Goal: Task Accomplishment & Management: Complete application form

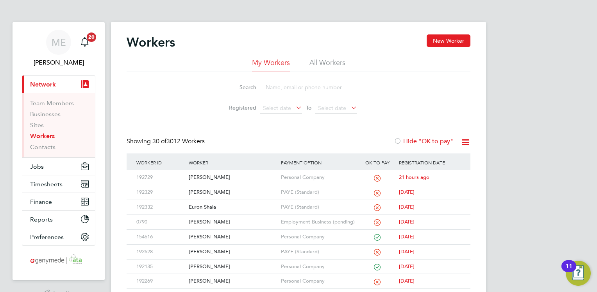
click at [277, 86] on input at bounding box center [319, 87] width 114 height 15
click at [245, 188] on div "[PERSON_NAME]" at bounding box center [233, 192] width 92 height 14
click at [289, 91] on input at bounding box center [319, 87] width 114 height 15
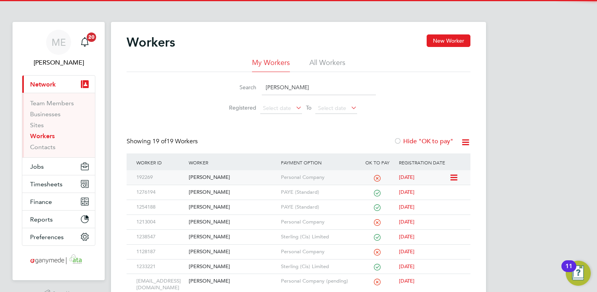
type input "ANDY"
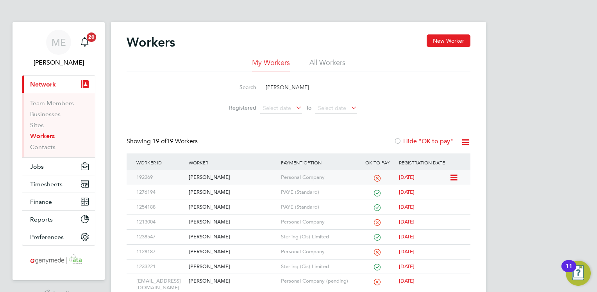
click at [219, 173] on div "[PERSON_NAME]" at bounding box center [233, 177] width 92 height 14
drag, startPoint x: 294, startPoint y: 88, endPoint x: 260, endPoint y: 80, distance: 34.8
click at [260, 80] on div "Search ANDY" at bounding box center [298, 87] width 155 height 15
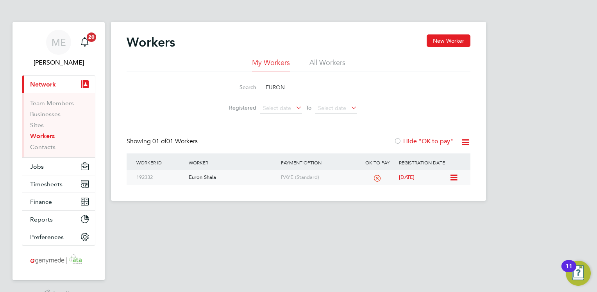
type input "EURON"
click at [247, 182] on div "Euron Shala" at bounding box center [233, 177] width 92 height 14
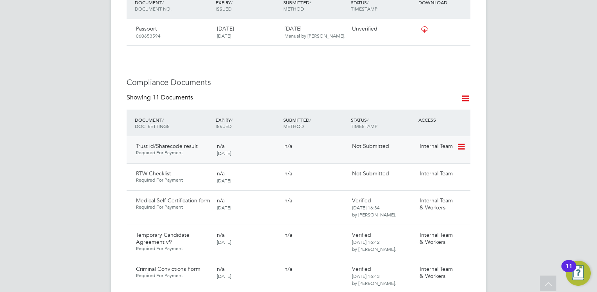
scroll to position [391, 0]
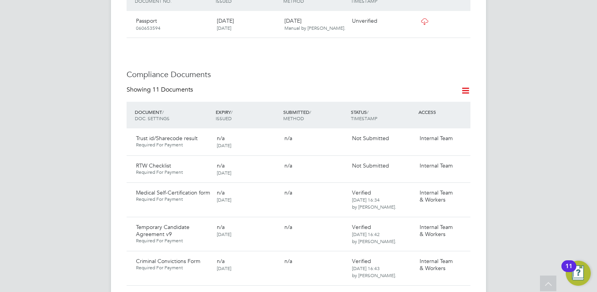
click at [467, 89] on icon at bounding box center [466, 91] width 10 height 10
click at [439, 109] on li "Document Settings" at bounding box center [440, 108] width 57 height 11
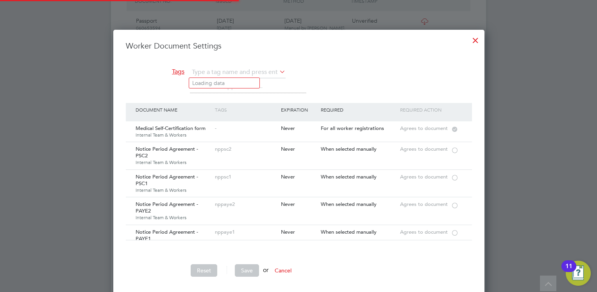
scroll to position [270, 371]
click at [217, 120] on li "D&A" at bounding box center [224, 125] width 70 height 11
type input "D&A"
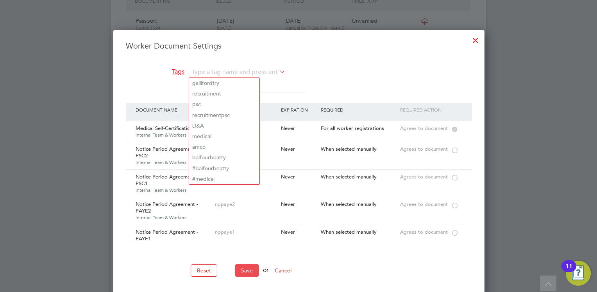
click at [248, 273] on button "Save" at bounding box center [247, 270] width 24 height 13
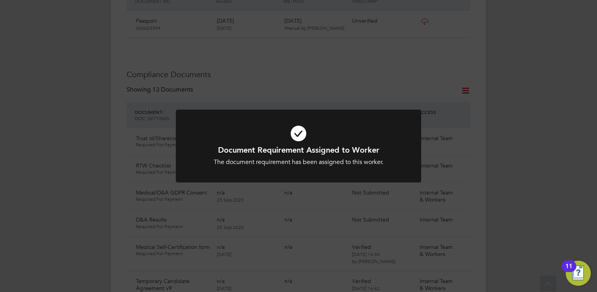
click at [272, 152] on h1 "Document Requirement Assigned to Worker" at bounding box center [298, 150] width 203 height 10
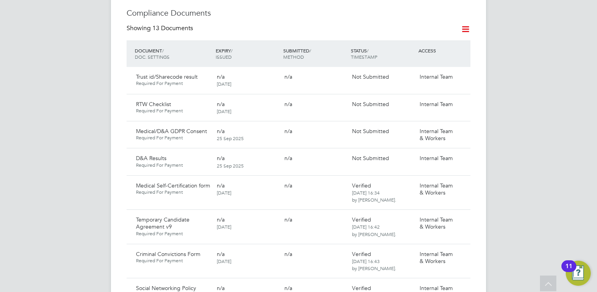
scroll to position [453, 0]
click at [463, 130] on icon at bounding box center [461, 130] width 8 height 9
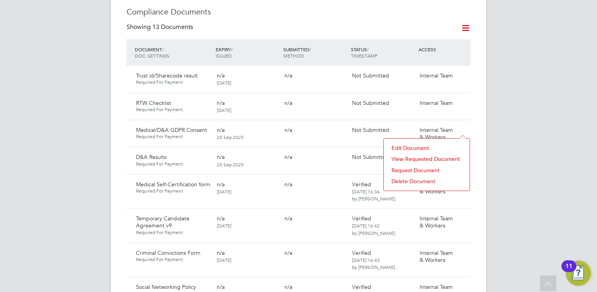
click at [410, 168] on li "Request Document" at bounding box center [427, 170] width 78 height 11
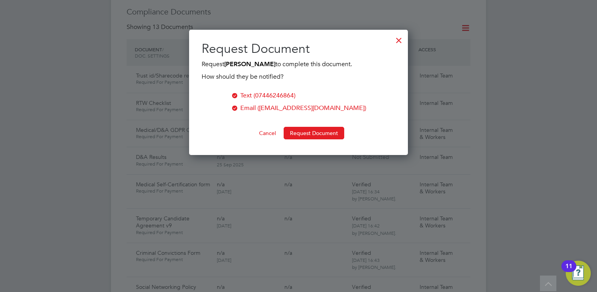
scroll to position [125, 219]
click at [306, 131] on button "Request Document" at bounding box center [314, 133] width 61 height 13
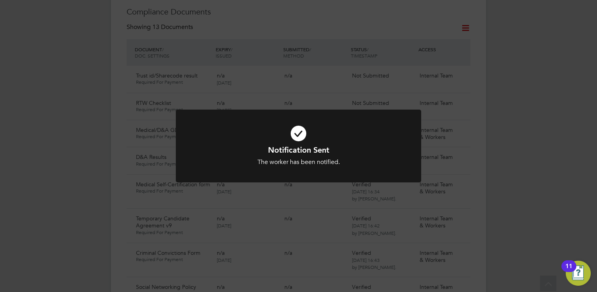
click at [289, 152] on h1 "Notification Sent" at bounding box center [298, 150] width 203 height 10
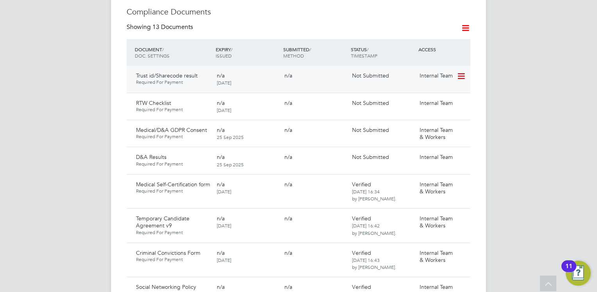
click at [463, 77] on icon at bounding box center [461, 76] width 8 height 9
click at [426, 102] on li "Submit Document" at bounding box center [437, 104] width 55 height 11
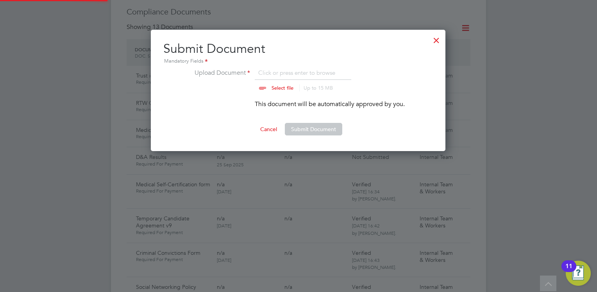
scroll to position [121, 296]
click at [274, 90] on input "file" at bounding box center [290, 79] width 123 height 23
click at [281, 86] on input "file" at bounding box center [290, 79] width 123 height 23
type input "C:\fakepath\Right to work – GOV.UK Mihaela.pdf"
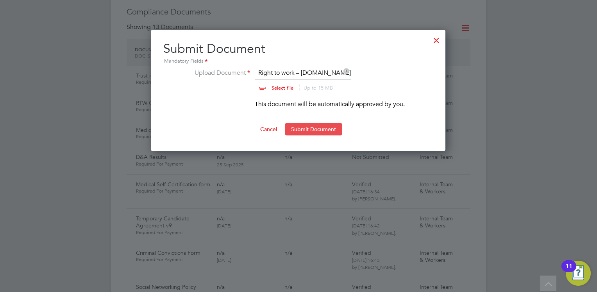
click at [309, 129] on button "Submit Document" at bounding box center [313, 129] width 57 height 13
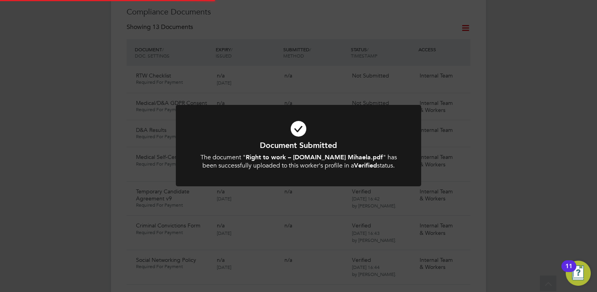
click at [308, 147] on h1 "Document Submitted" at bounding box center [298, 145] width 203 height 10
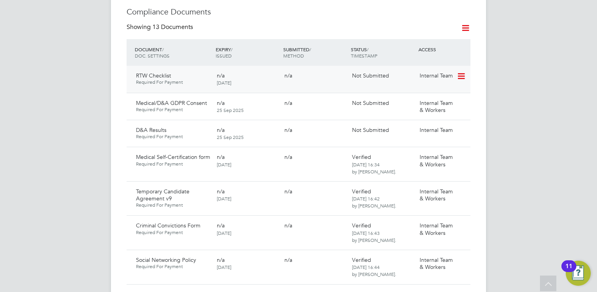
click at [463, 74] on icon at bounding box center [461, 76] width 8 height 9
click at [428, 104] on li "Submit Document" at bounding box center [437, 104] width 55 height 11
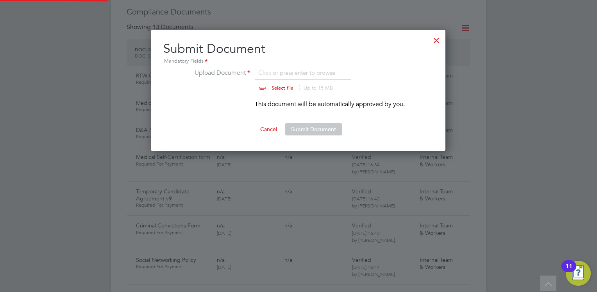
scroll to position [11, 97]
click at [281, 86] on input "file" at bounding box center [290, 79] width 123 height 23
click at [438, 38] on div at bounding box center [437, 38] width 14 height 14
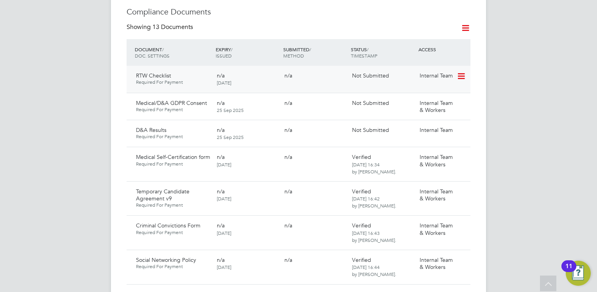
click at [464, 74] on icon at bounding box center [461, 76] width 8 height 9
click at [432, 102] on li "Submit Document" at bounding box center [437, 104] width 55 height 11
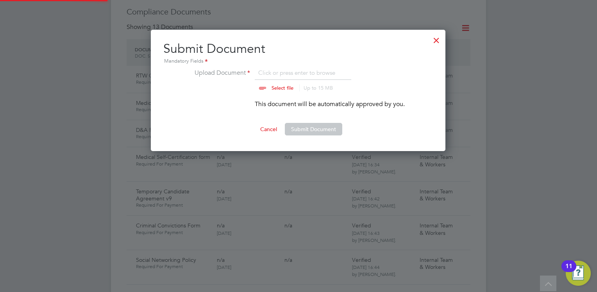
scroll to position [121, 296]
click at [269, 85] on input "file" at bounding box center [290, 79] width 123 height 23
type input "C:\fakepath\Right to Work Checklist - Mihaela Mardagiu.pdf"
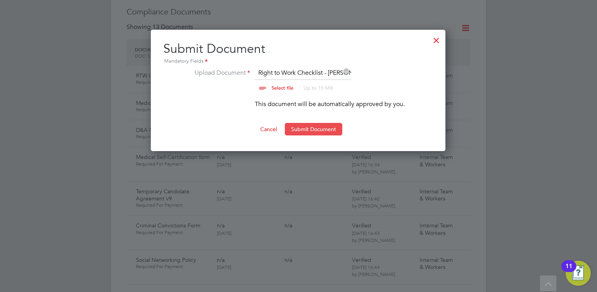
click at [316, 127] on button "Submit Document" at bounding box center [313, 129] width 57 height 13
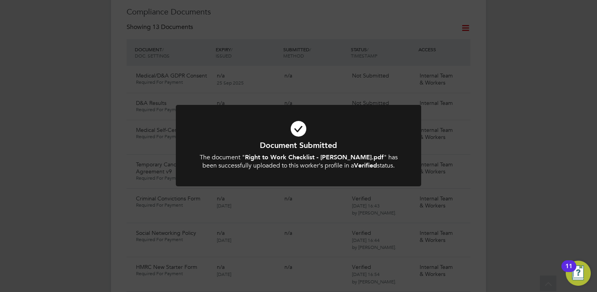
click at [283, 136] on icon at bounding box center [298, 128] width 203 height 30
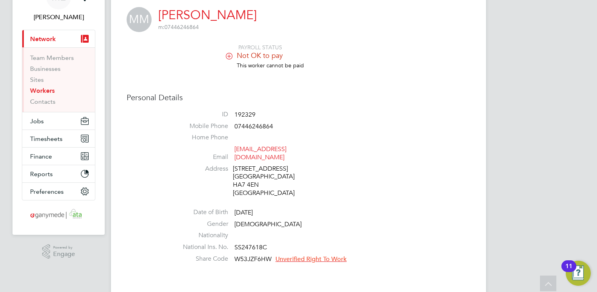
scroll to position [0, 0]
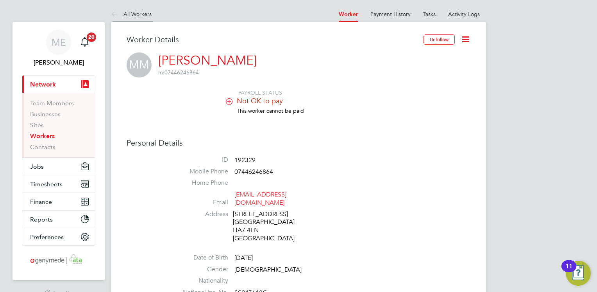
click at [114, 16] on icon at bounding box center [116, 15] width 10 height 10
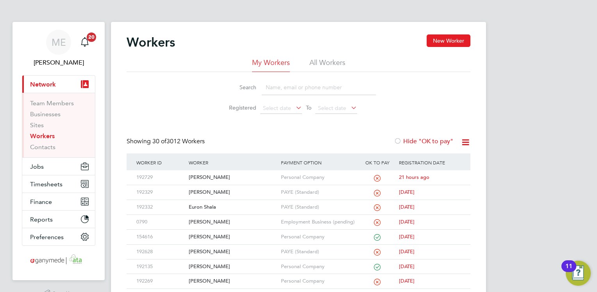
click at [274, 81] on input at bounding box center [319, 87] width 114 height 15
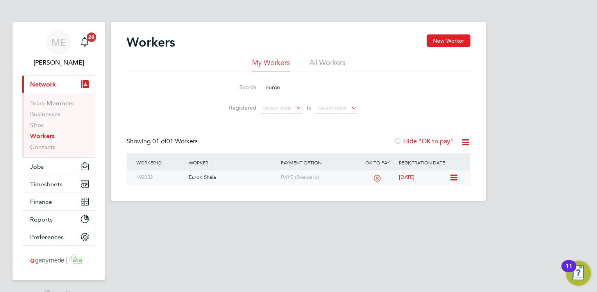
type input "euron"
click at [239, 174] on div "Euron Shala" at bounding box center [233, 177] width 92 height 14
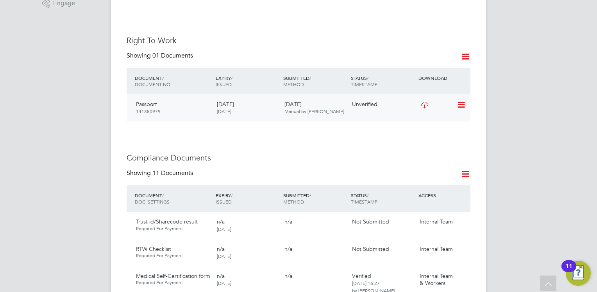
scroll to position [281, 0]
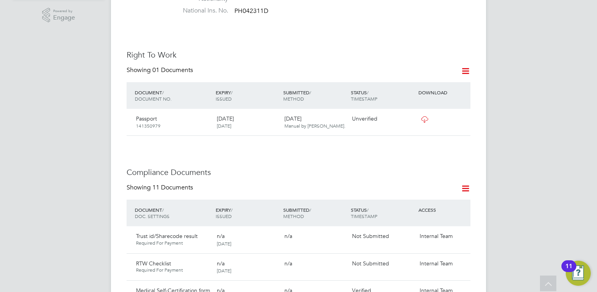
click at [468, 183] on icon at bounding box center [466, 188] width 10 height 10
click at [431, 196] on li "Document Settings" at bounding box center [440, 199] width 57 height 11
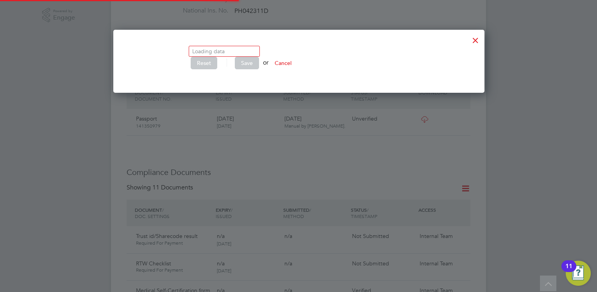
scroll to position [270, 371]
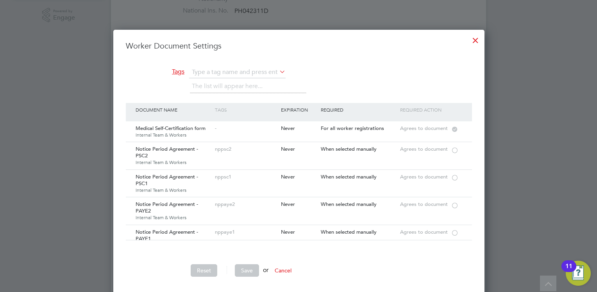
click at [213, 95] on li "D&A" at bounding box center [224, 94] width 70 height 11
type input "D&A"
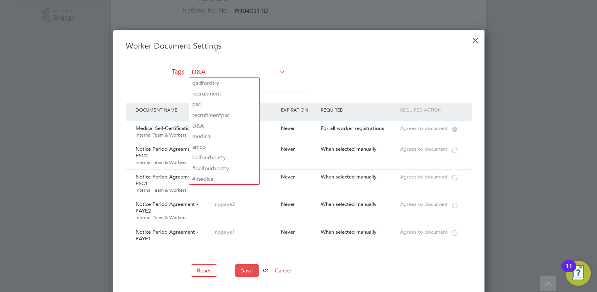
click at [242, 269] on button "Save" at bounding box center [247, 270] width 24 height 13
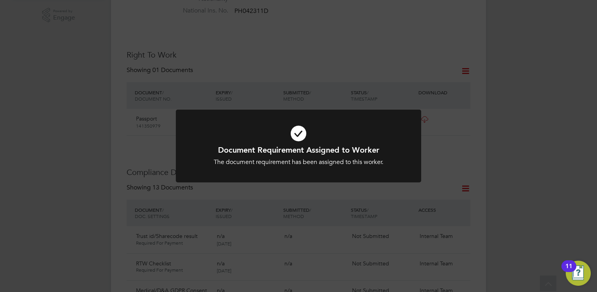
click at [263, 163] on div "The document requirement has been assigned to this worker." at bounding box center [298, 162] width 203 height 8
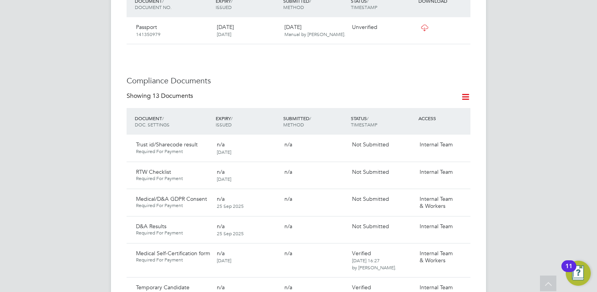
scroll to position [407, 0]
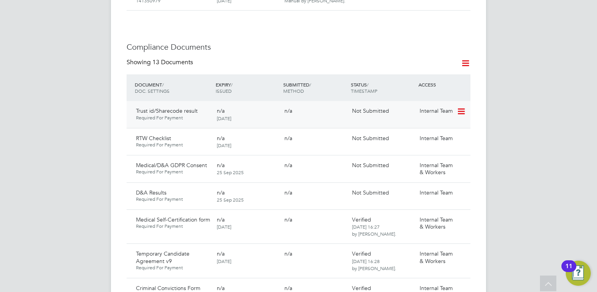
click at [462, 107] on icon at bounding box center [461, 111] width 8 height 9
click at [426, 132] on li "Submit Document" at bounding box center [437, 132] width 55 height 11
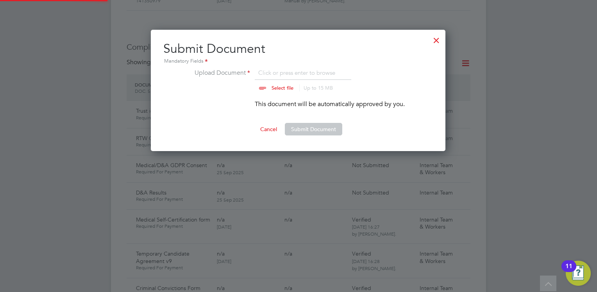
scroll to position [121, 296]
click at [280, 86] on input "file" at bounding box center [290, 79] width 123 height 23
type input "C:\fakepath\Euron Shala.pdf"
click at [310, 130] on button "Submit Document" at bounding box center [313, 129] width 57 height 13
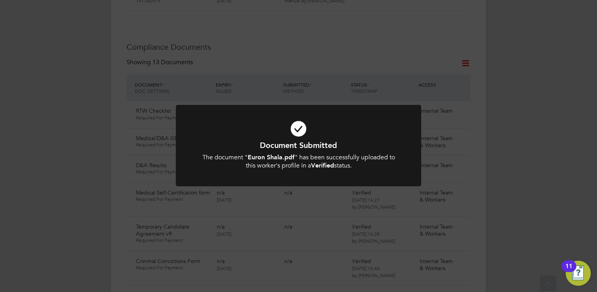
click at [327, 149] on h1 "Document Submitted" at bounding box center [298, 145] width 203 height 10
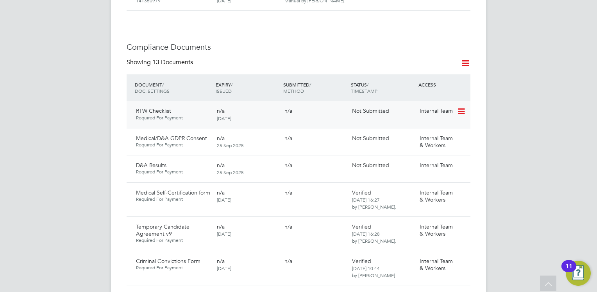
click at [464, 107] on icon at bounding box center [461, 111] width 8 height 9
click at [426, 129] on li "Submit Document" at bounding box center [437, 132] width 55 height 11
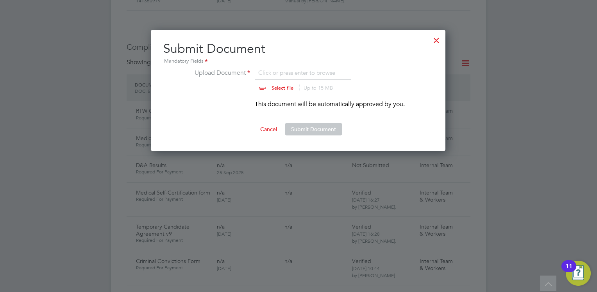
click at [282, 84] on input "file" at bounding box center [290, 79] width 123 height 23
type input "C:\fakepath\Right to Work Checklist -Euron Shala.pdf"
click at [310, 130] on button "Submit Document" at bounding box center [313, 129] width 57 height 13
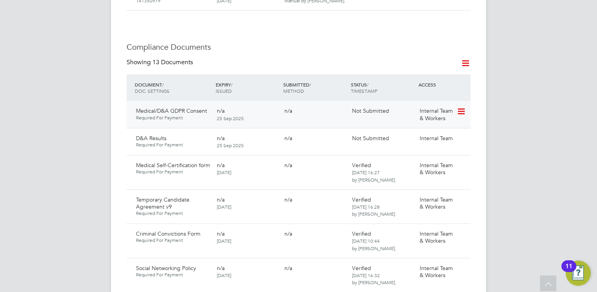
click at [460, 107] on icon at bounding box center [461, 111] width 8 height 9
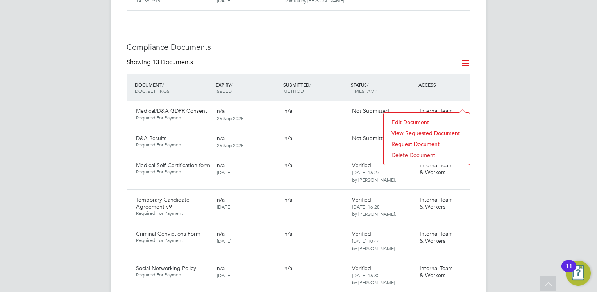
click at [417, 143] on li "Request Document" at bounding box center [427, 143] width 78 height 11
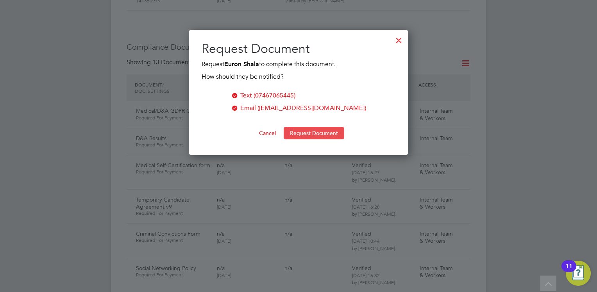
scroll to position [125, 219]
click at [297, 131] on button "Request Document" at bounding box center [314, 133] width 61 height 13
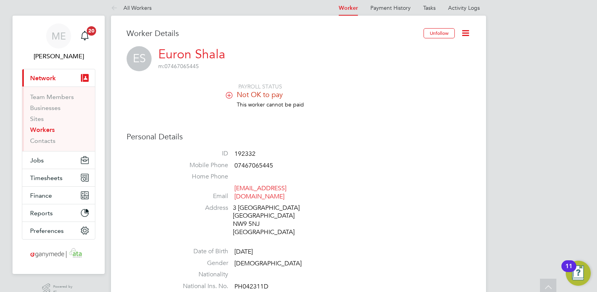
scroll to position [0, 0]
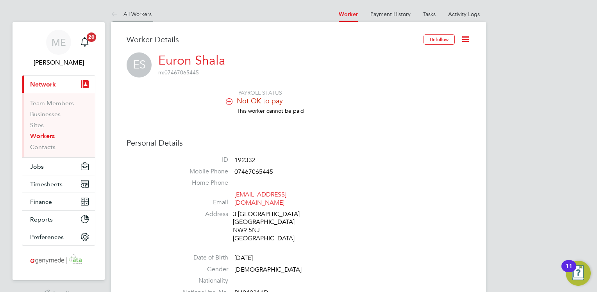
click at [116, 11] on icon at bounding box center [116, 15] width 10 height 10
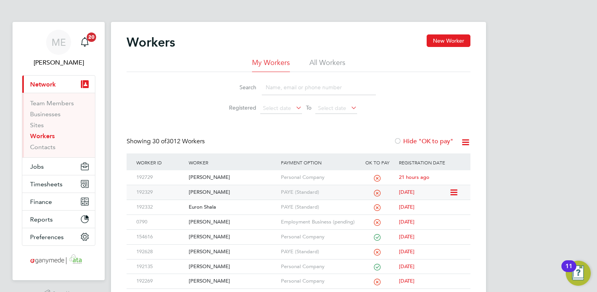
click at [253, 187] on div "Mihaela Mardagiu" at bounding box center [233, 192] width 92 height 14
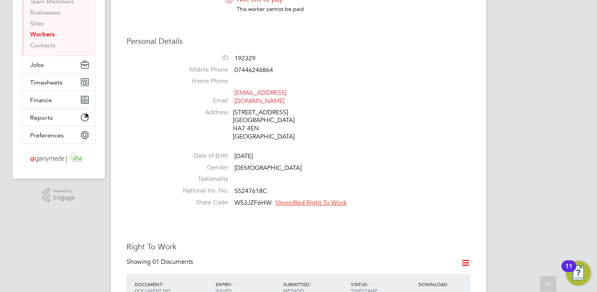
scroll to position [141, 0]
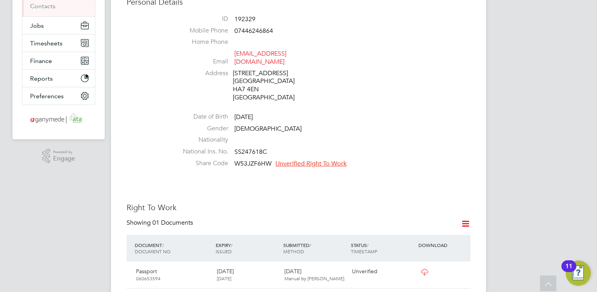
click at [304, 159] on span "Unverified Right To Work" at bounding box center [311, 163] width 71 height 8
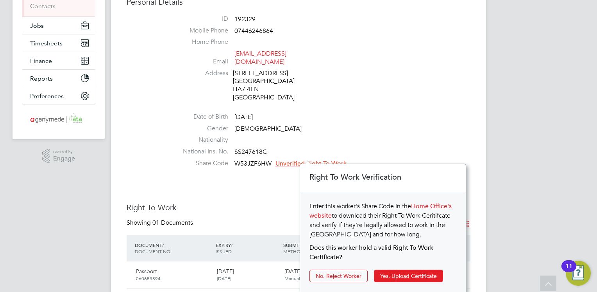
scroll to position [8, 71]
click at [391, 273] on button "Yes, Upload Certificate" at bounding box center [408, 275] width 69 height 13
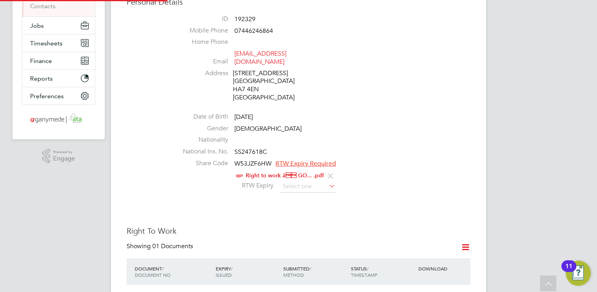
scroll to position [0, 0]
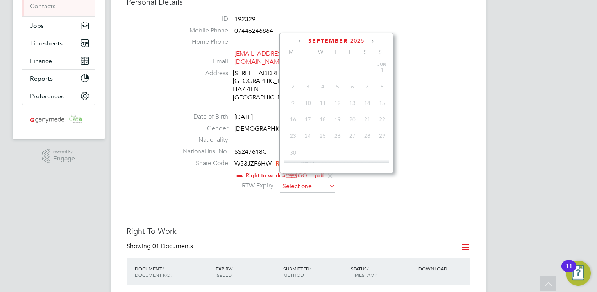
click at [292, 181] on input at bounding box center [308, 187] width 56 height 12
click at [333, 39] on span "September" at bounding box center [327, 41] width 39 height 7
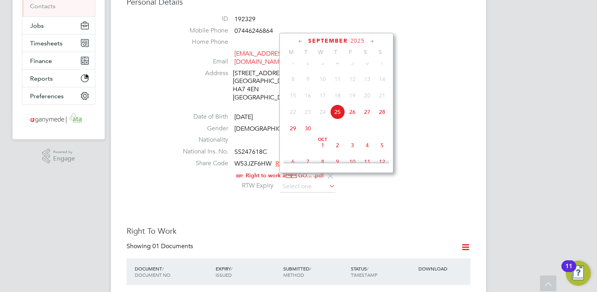
click at [360, 38] on span "2025" at bounding box center [358, 41] width 14 height 7
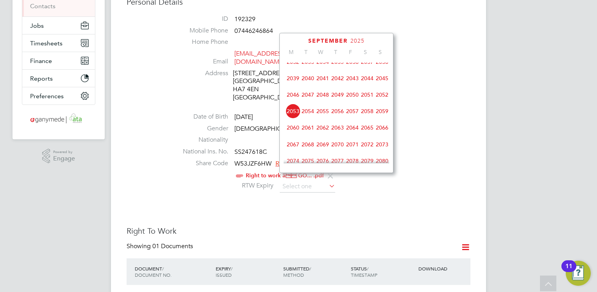
scroll to position [289, 0]
click at [306, 150] on span "2075" at bounding box center [308, 143] width 15 height 15
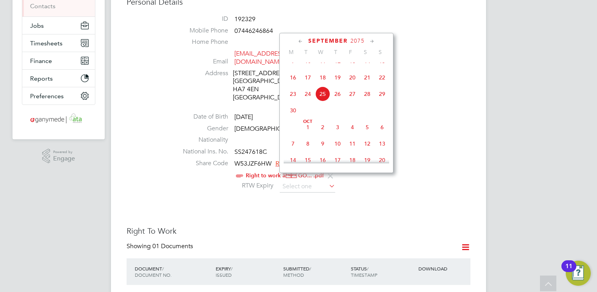
click at [324, 101] on span "25" at bounding box center [322, 93] width 15 height 15
type input "25 Sep 2075"
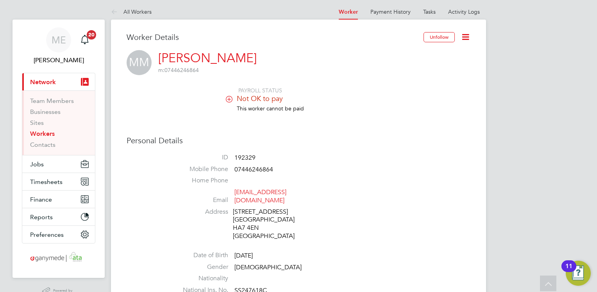
scroll to position [0, 0]
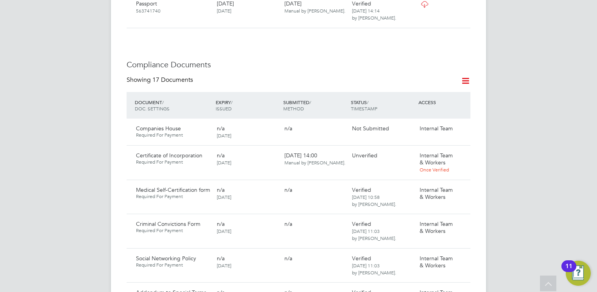
scroll to position [438, 0]
click at [463, 151] on icon at bounding box center [461, 155] width 8 height 9
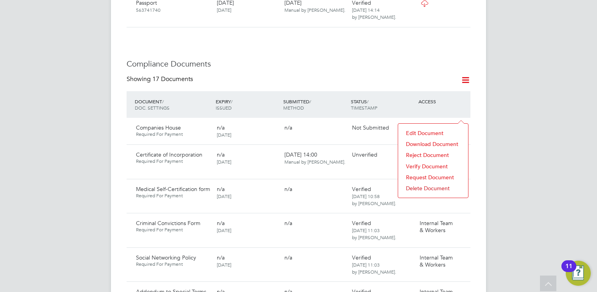
click at [426, 142] on li "Download Document" at bounding box center [433, 143] width 62 height 11
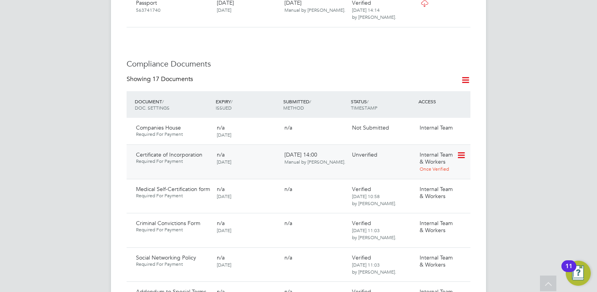
click at [462, 151] on icon at bounding box center [461, 155] width 8 height 9
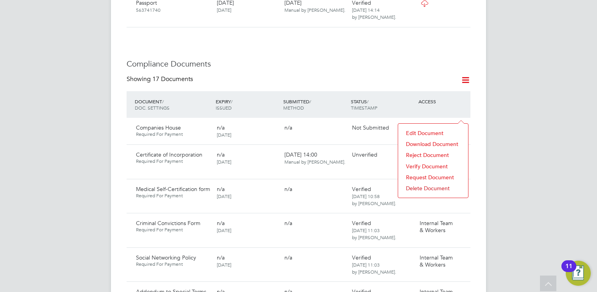
click at [418, 165] on li "Verify Document" at bounding box center [433, 166] width 62 height 11
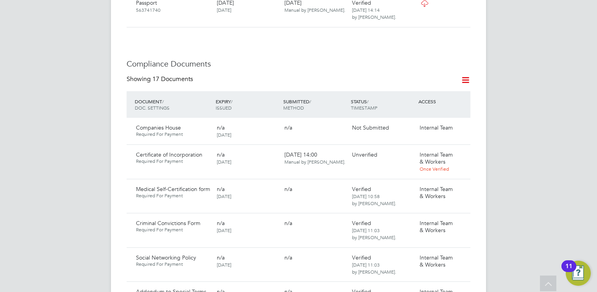
scroll to position [0, 0]
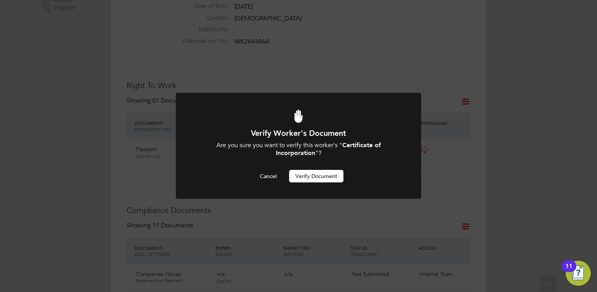
click at [324, 174] on button "Verify Document" at bounding box center [316, 176] width 54 height 13
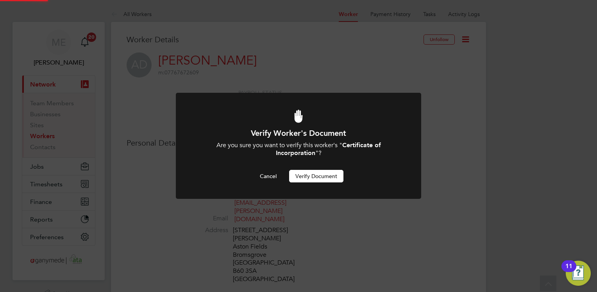
scroll to position [292, 0]
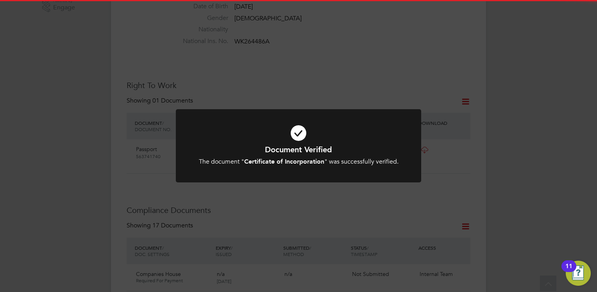
click at [296, 147] on h1 "Document Verified" at bounding box center [298, 149] width 203 height 10
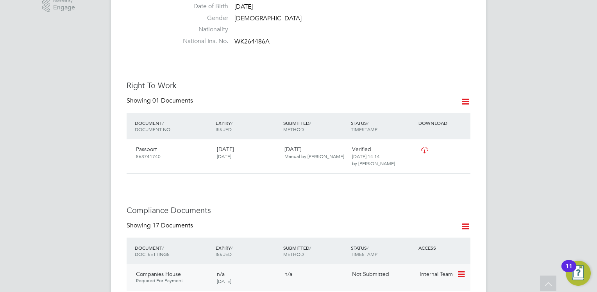
click at [464, 269] on icon at bounding box center [461, 273] width 8 height 9
click at [423, 262] on li "Submit Document" at bounding box center [437, 263] width 55 height 11
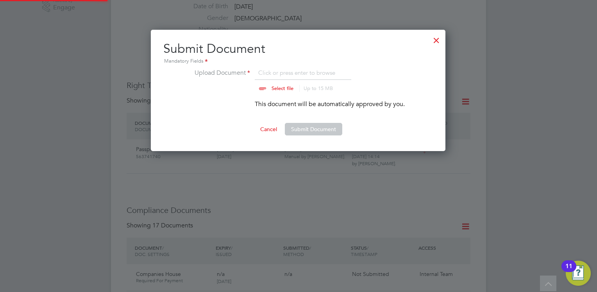
scroll to position [121, 296]
click at [277, 87] on input "file" at bounding box center [290, 79] width 123 height 23
type input "C:\fakepath\Companies House AD.PNG"
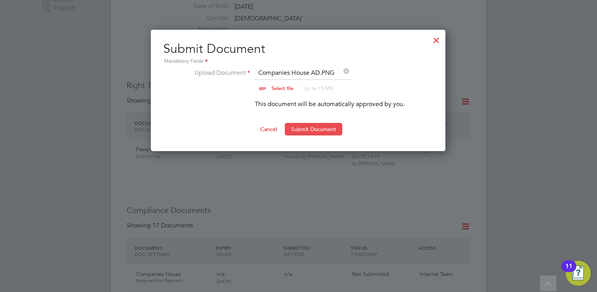
click at [313, 127] on button "Submit Document" at bounding box center [313, 129] width 57 height 13
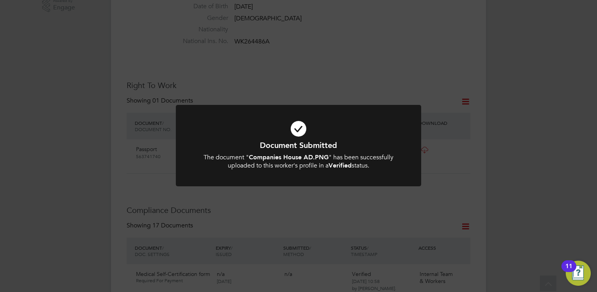
click at [275, 131] on icon at bounding box center [298, 128] width 203 height 30
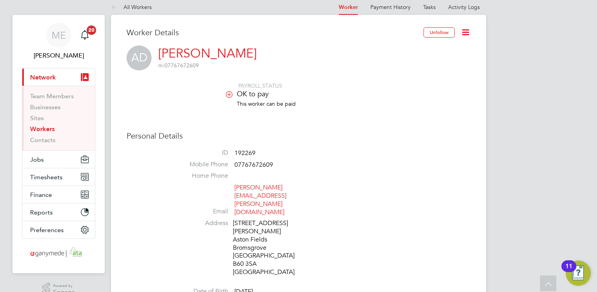
scroll to position [0, 0]
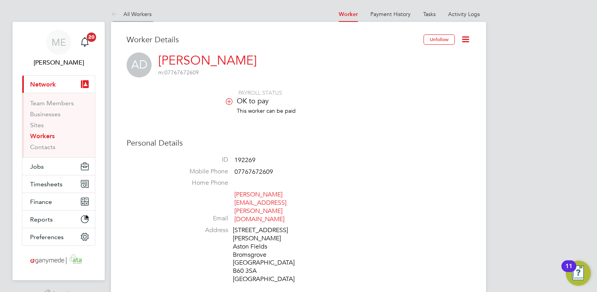
click at [114, 17] on icon at bounding box center [116, 15] width 10 height 10
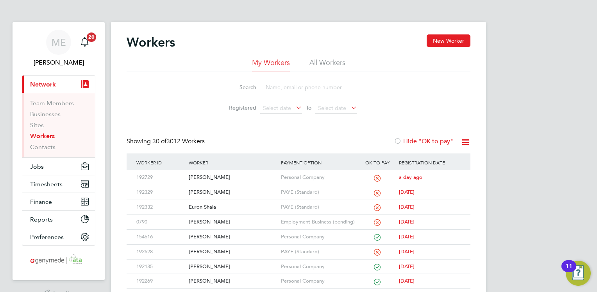
click at [298, 90] on input at bounding box center [319, 87] width 114 height 15
type input "PETER"
click at [222, 177] on div "Peter Broomhead" at bounding box center [233, 177] width 92 height 14
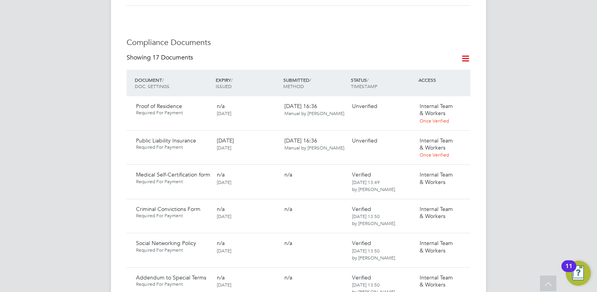
scroll to position [438, 0]
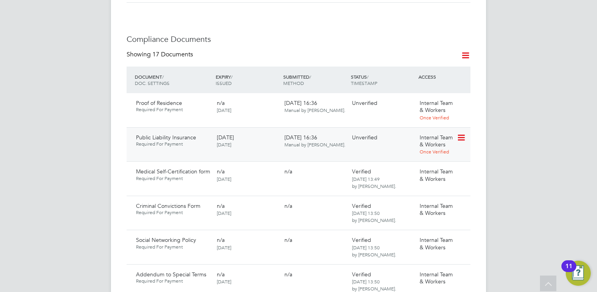
click at [464, 133] on icon at bounding box center [461, 137] width 8 height 9
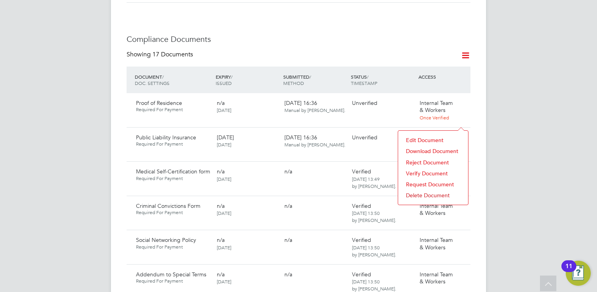
click at [423, 150] on li "Download Document" at bounding box center [433, 150] width 62 height 11
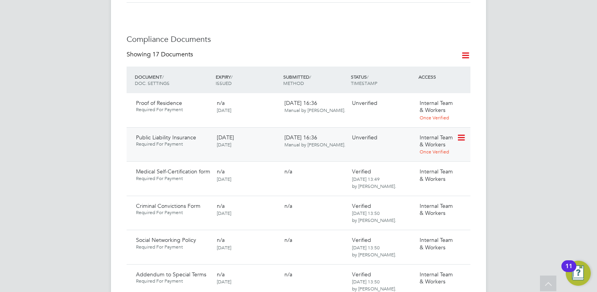
click at [461, 133] on icon at bounding box center [461, 137] width 8 height 9
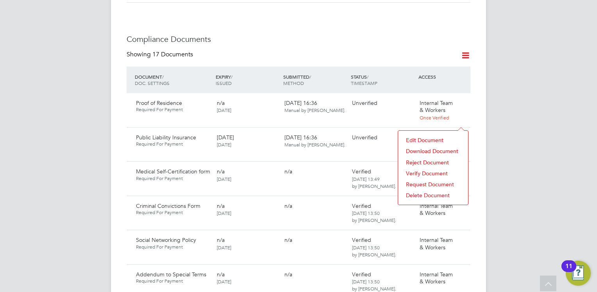
click at [419, 172] on li "Verify Document" at bounding box center [433, 173] width 62 height 11
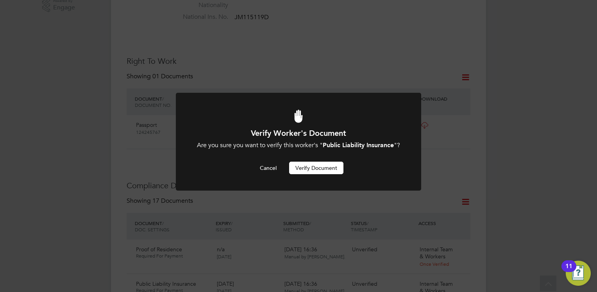
scroll to position [0, 0]
click at [323, 174] on button "Verify Document" at bounding box center [316, 167] width 54 height 13
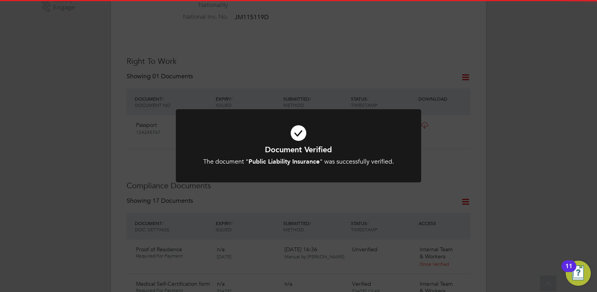
click at [283, 149] on h1 "Document Verified" at bounding box center [298, 149] width 203 height 10
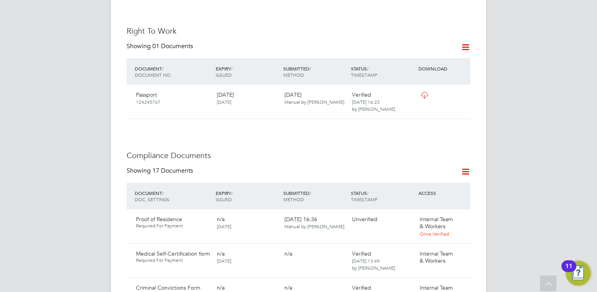
scroll to position [339, 0]
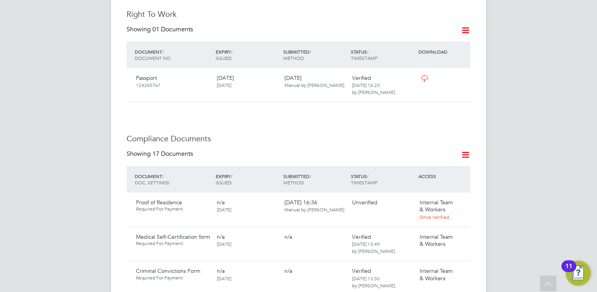
drag, startPoint x: 463, startPoint y: 187, endPoint x: 447, endPoint y: 168, distance: 25.0
click at [447, 168] on div "DOCUMENT / DOC. SETTINGS EXPIRY / ISSUED SUBMITTED / METHOD STATUS / TIMESTAMP …" at bounding box center [299, 179] width 344 height 27
click at [460, 198] on icon at bounding box center [461, 202] width 8 height 9
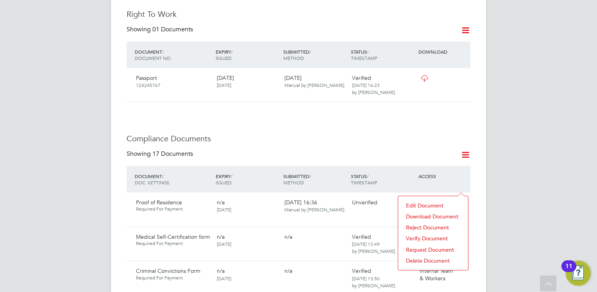
click at [411, 214] on li "Download Document" at bounding box center [433, 216] width 62 height 11
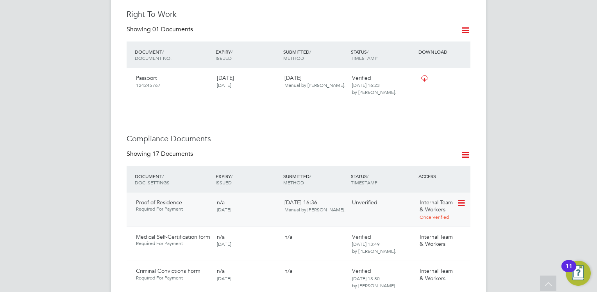
click at [461, 198] on icon at bounding box center [461, 202] width 8 height 9
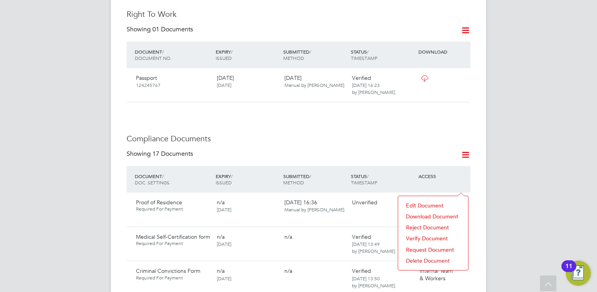
click at [414, 237] on li "Verify Document" at bounding box center [433, 238] width 62 height 11
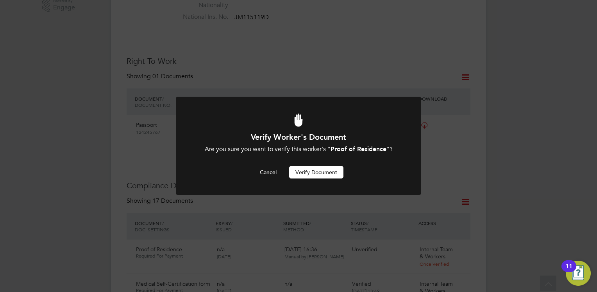
click at [297, 170] on button "Verify Document" at bounding box center [316, 172] width 54 height 13
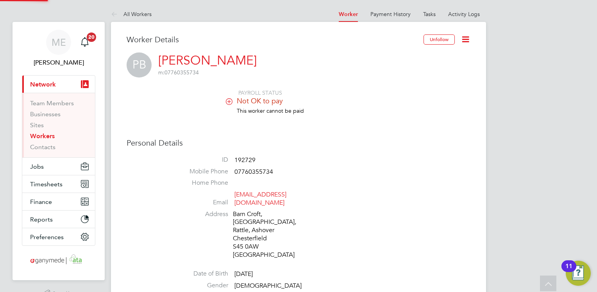
scroll to position [292, 0]
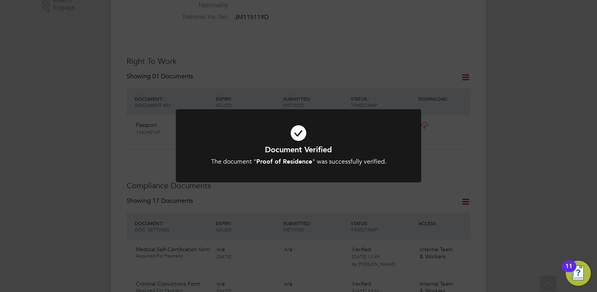
click at [298, 149] on h1 "Document Verified" at bounding box center [298, 149] width 203 height 10
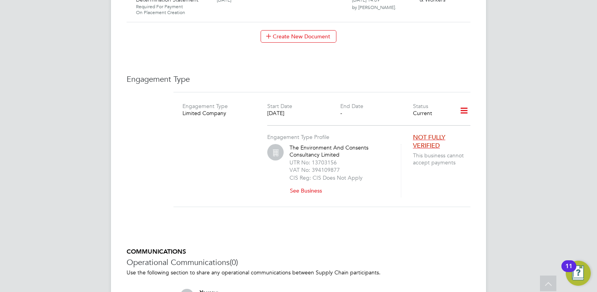
scroll to position [1110, 0]
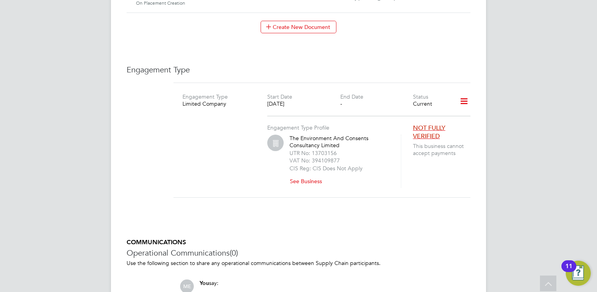
click at [300, 175] on button "See Business" at bounding box center [309, 181] width 39 height 13
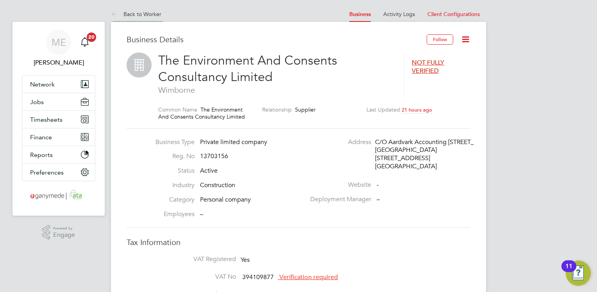
click at [114, 11] on icon at bounding box center [116, 15] width 10 height 10
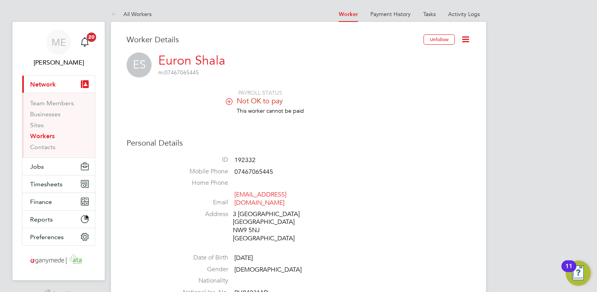
click at [336, 176] on li "Mobile Phone [PHONE_NUMBER]" at bounding box center [322, 173] width 297 height 12
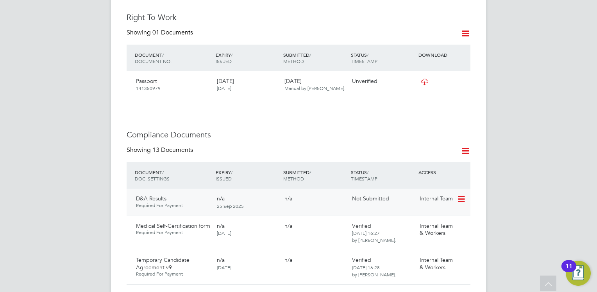
scroll to position [344, 0]
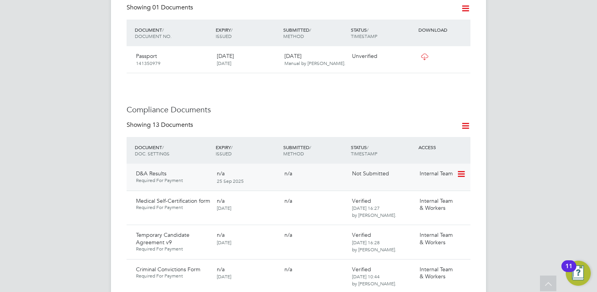
click at [461, 169] on icon at bounding box center [461, 173] width 8 height 9
click at [423, 195] on li "Submit Document" at bounding box center [437, 195] width 55 height 11
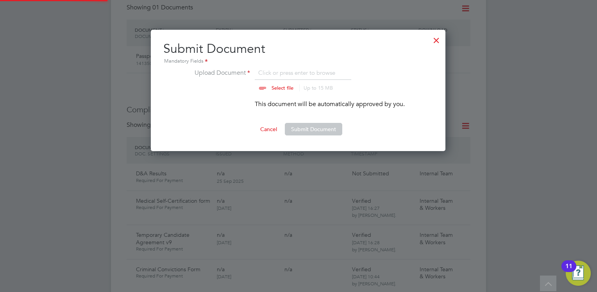
scroll to position [121, 296]
click at [274, 84] on input "file" at bounding box center [290, 79] width 123 height 23
type input "C:\fakepath\Euron Shola D&a.pdf"
click at [308, 127] on button "Submit Document" at bounding box center [313, 129] width 57 height 13
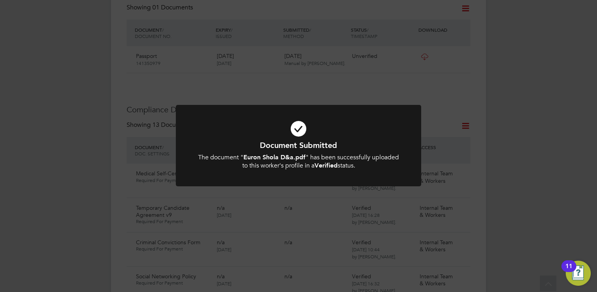
click at [257, 129] on icon at bounding box center [298, 128] width 203 height 30
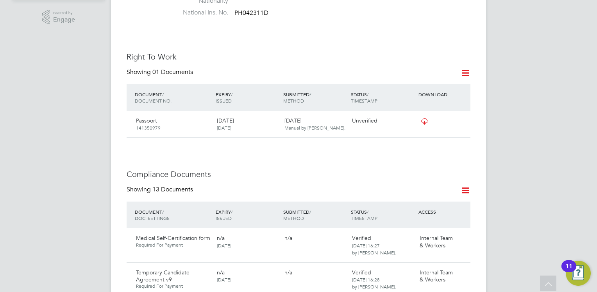
scroll to position [297, 0]
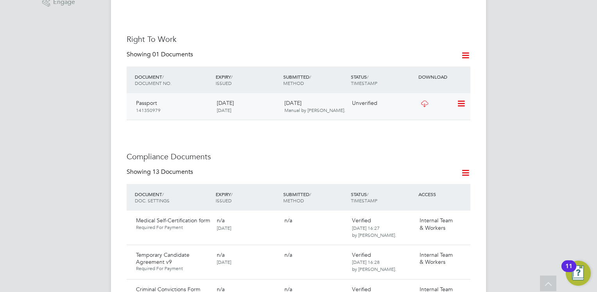
click at [465, 99] on icon at bounding box center [461, 103] width 8 height 9
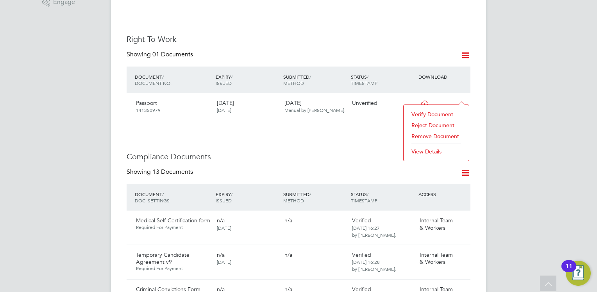
click at [430, 112] on li "Verify Document" at bounding box center [436, 114] width 57 height 11
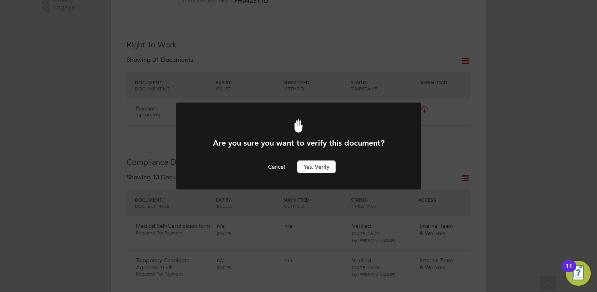
click at [316, 165] on button "Yes, verify" at bounding box center [316, 166] width 38 height 13
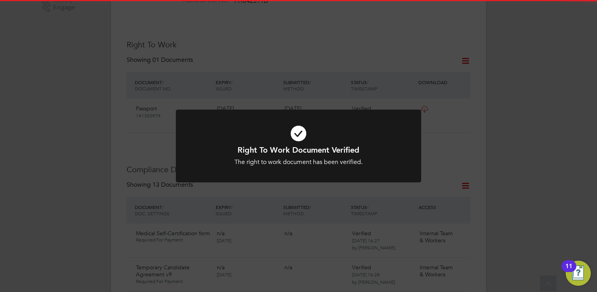
click at [289, 142] on icon at bounding box center [298, 133] width 203 height 30
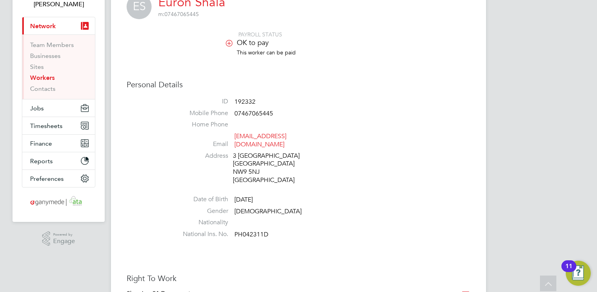
scroll to position [0, 0]
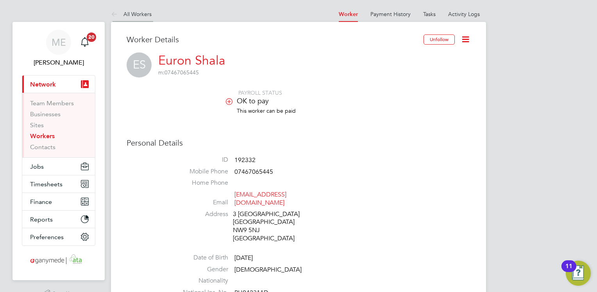
click at [120, 14] on icon at bounding box center [116, 15] width 10 height 10
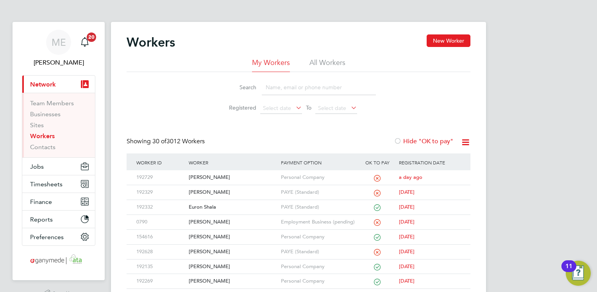
click at [280, 82] on input at bounding box center [319, 87] width 114 height 15
click at [256, 190] on div "[PERSON_NAME]" at bounding box center [233, 192] width 92 height 14
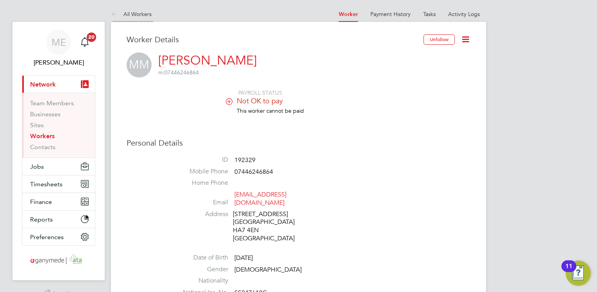
click at [118, 17] on icon at bounding box center [116, 15] width 10 height 10
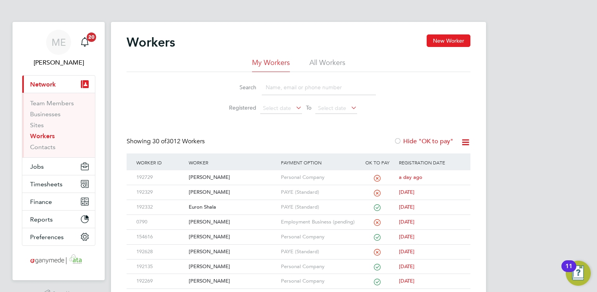
click at [288, 88] on input at bounding box center [319, 87] width 114 height 15
click at [285, 189] on div "PAYE (Standard)" at bounding box center [318, 192] width 79 height 14
click at [277, 88] on input at bounding box center [319, 87] width 114 height 15
click at [242, 196] on div "[PERSON_NAME]" at bounding box center [233, 192] width 92 height 14
click at [267, 83] on input at bounding box center [319, 87] width 114 height 15
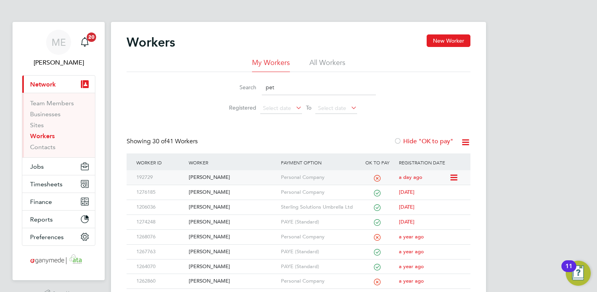
type input "pet"
click at [242, 176] on div "[PERSON_NAME]" at bounding box center [233, 177] width 92 height 14
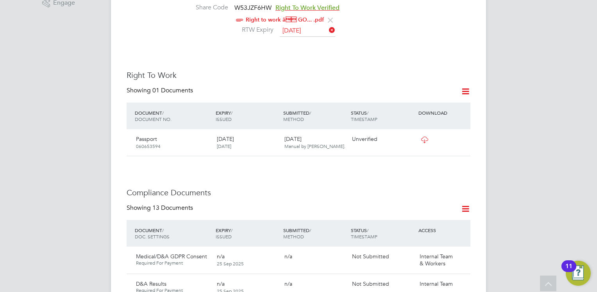
scroll to position [297, 0]
click at [460, 134] on icon at bounding box center [461, 138] width 8 height 9
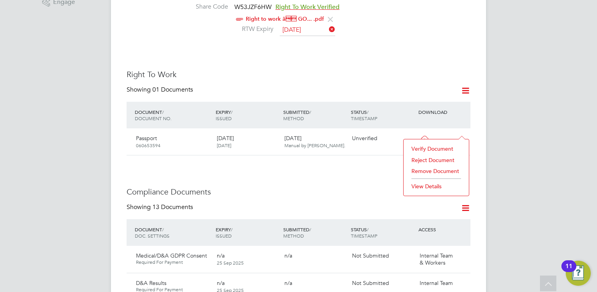
click at [430, 146] on li "Verify Document" at bounding box center [436, 148] width 57 height 11
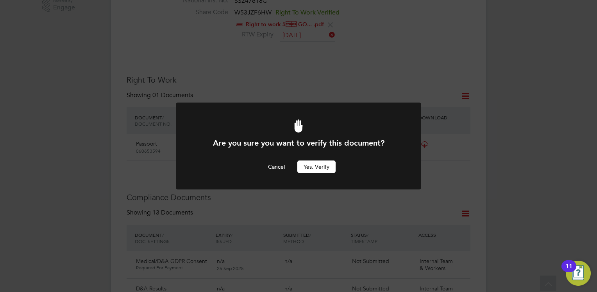
scroll to position [0, 0]
click at [317, 162] on button "Yes, verify" at bounding box center [316, 166] width 38 height 13
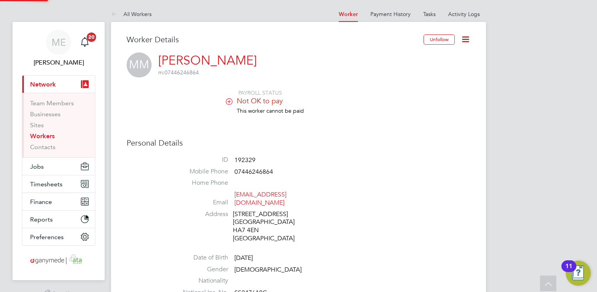
scroll to position [292, 0]
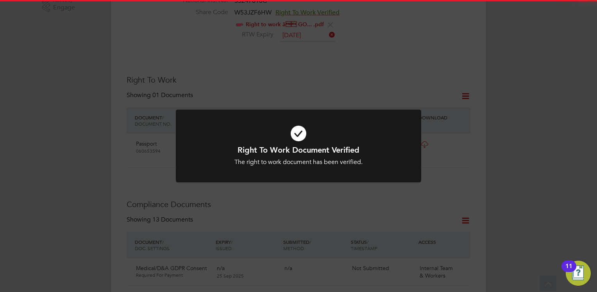
click at [305, 125] on icon at bounding box center [298, 133] width 203 height 30
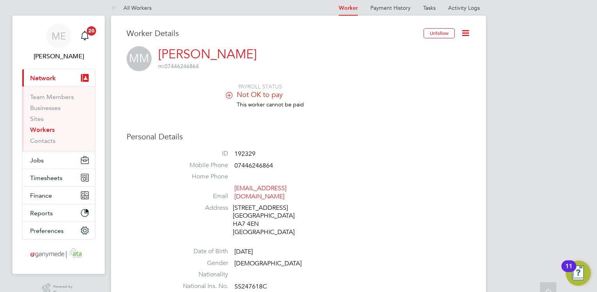
scroll to position [0, 0]
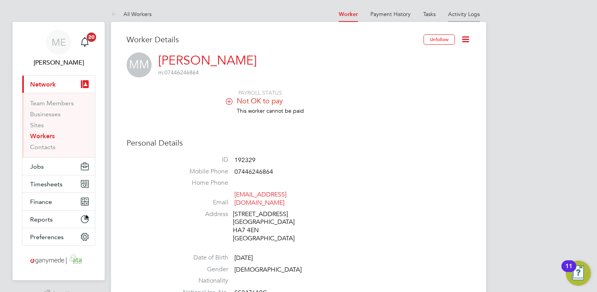
click at [460, 16] on link "Activity Logs" at bounding box center [464, 14] width 32 height 7
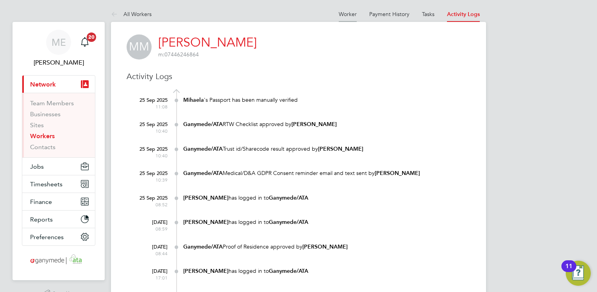
click at [350, 13] on link "Worker" at bounding box center [348, 14] width 18 height 7
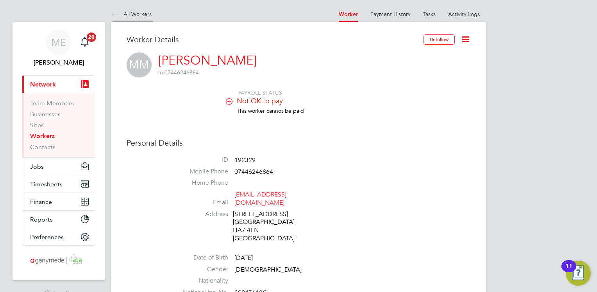
click at [113, 11] on icon at bounding box center [116, 15] width 10 height 10
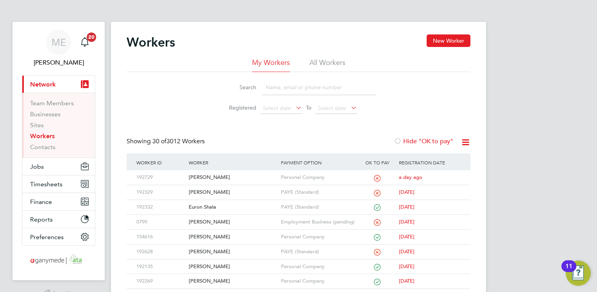
click at [272, 79] on li "Search" at bounding box center [298, 87] width 174 height 23
click at [271, 90] on input at bounding box center [319, 87] width 114 height 15
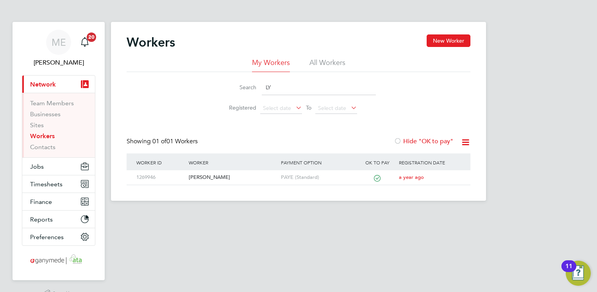
type input "L"
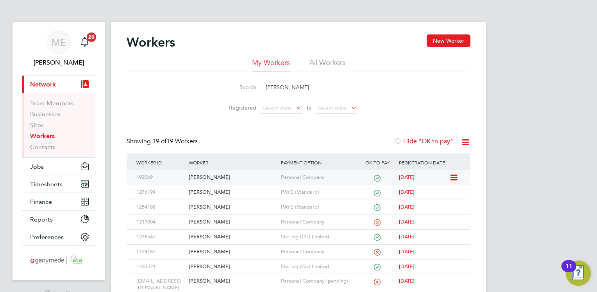
type input "andy"
click at [230, 179] on div "Andy Duggan" at bounding box center [233, 177] width 92 height 14
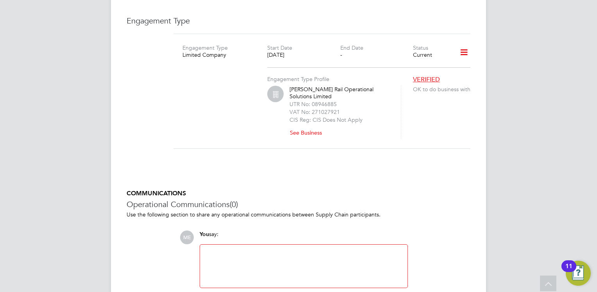
scroll to position [1194, 0]
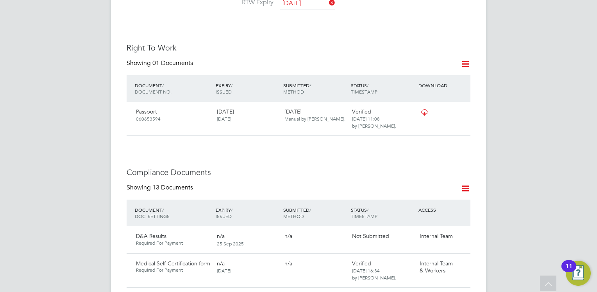
scroll to position [328, 0]
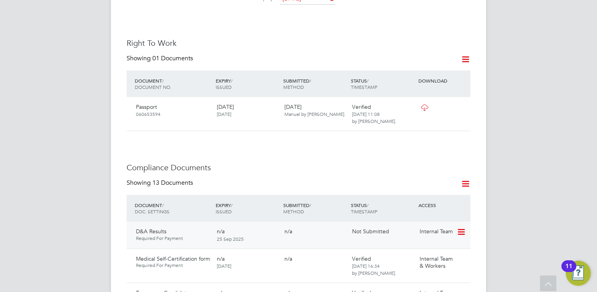
click at [463, 227] on icon at bounding box center [461, 231] width 8 height 9
click at [429, 250] on li "Submit Document" at bounding box center [437, 252] width 55 height 11
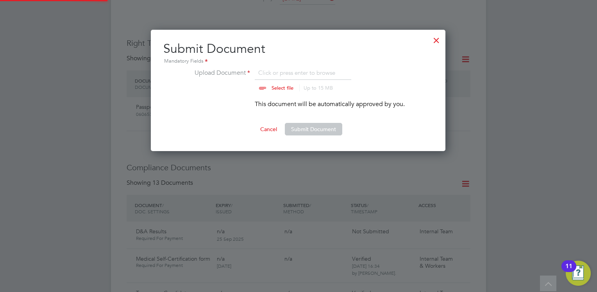
scroll to position [121, 296]
click at [277, 87] on input "file" at bounding box center [290, 79] width 123 height 23
type input "C:\fakepath\Mihaela Mardagiu D&a.pdf"
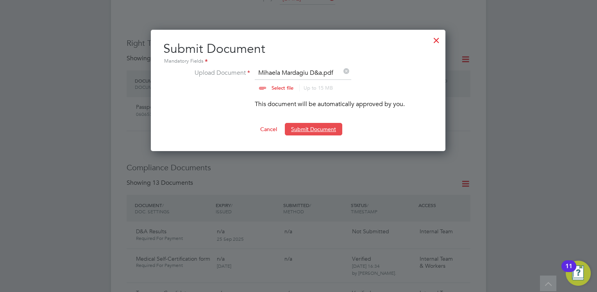
click at [316, 131] on button "Submit Document" at bounding box center [313, 129] width 57 height 13
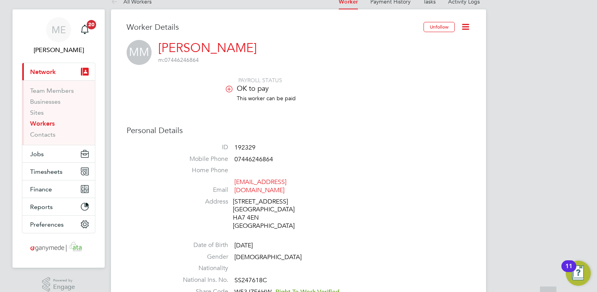
scroll to position [0, 0]
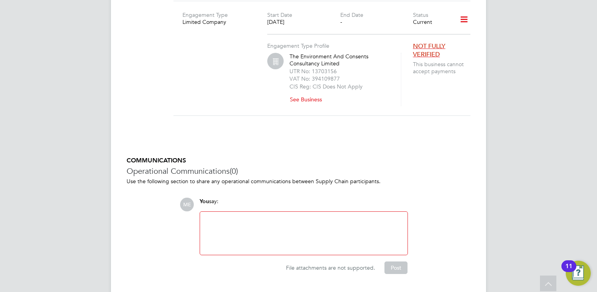
scroll to position [1194, 0]
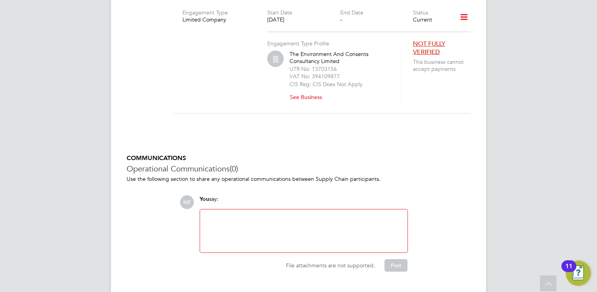
click at [312, 91] on button "See Business" at bounding box center [309, 97] width 39 height 13
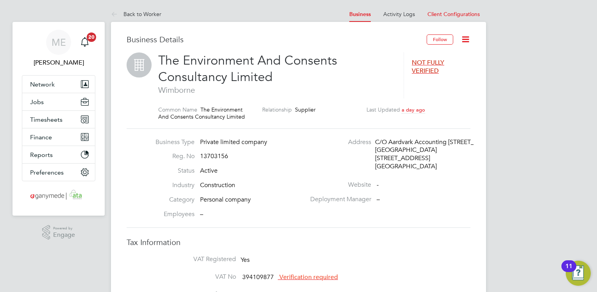
click at [430, 69] on span "NOT FULLY VERIFIED" at bounding box center [428, 67] width 32 height 16
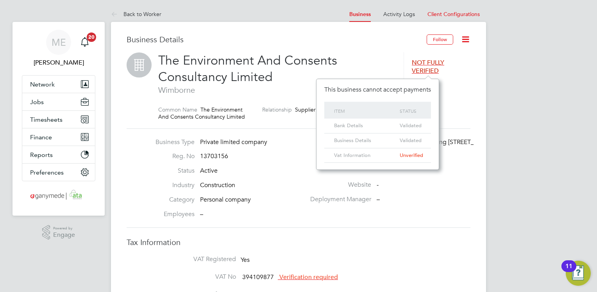
scroll to position [16, 27]
click at [316, 183] on label "Website" at bounding box center [339, 185] width 66 height 8
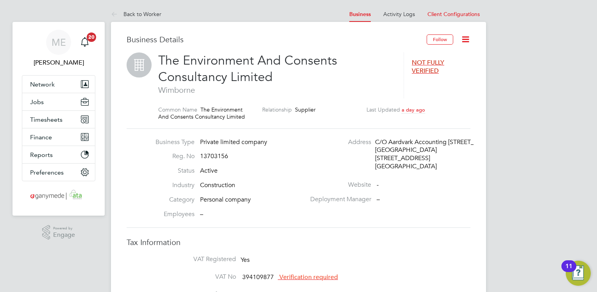
click at [300, 274] on span "Verification required" at bounding box center [309, 277] width 59 height 8
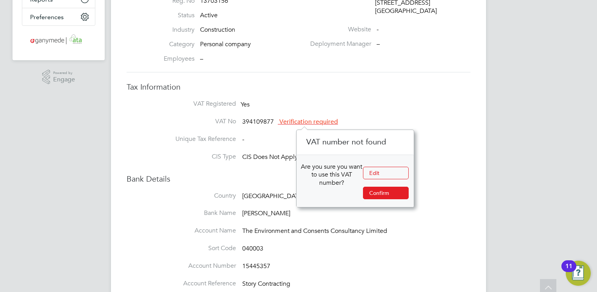
scroll to position [156, 0]
click at [376, 190] on button "Confirm" at bounding box center [386, 191] width 46 height 13
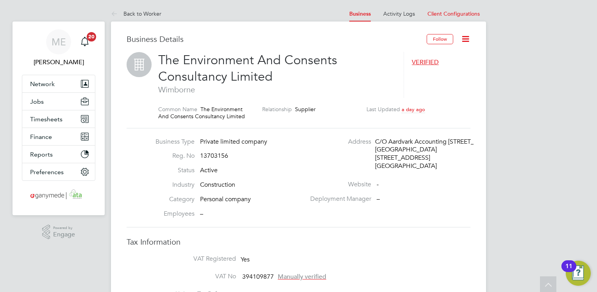
scroll to position [0, 0]
click at [120, 14] on icon at bounding box center [116, 15] width 10 height 10
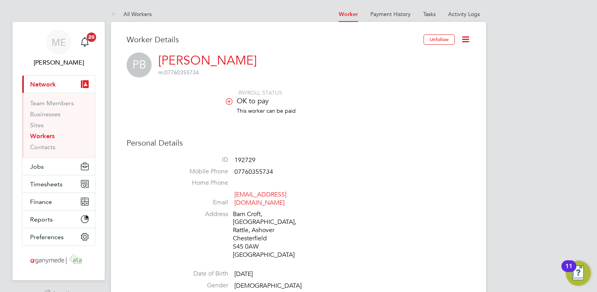
click at [45, 134] on link "Workers" at bounding box center [42, 135] width 25 height 7
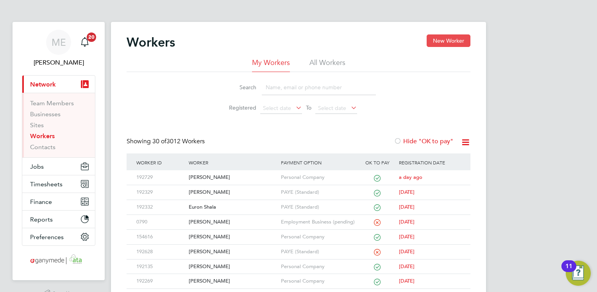
click at [436, 41] on button "New Worker" at bounding box center [449, 40] width 44 height 13
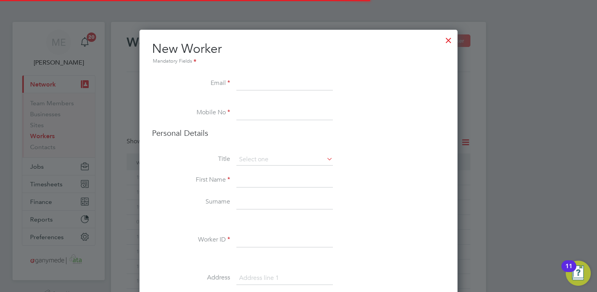
scroll to position [871, 319]
paste input "[EMAIL_ADDRESS][DOMAIN_NAME]"
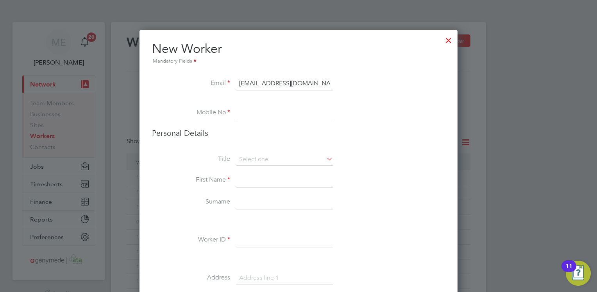
type input "[EMAIL_ADDRESS][DOMAIN_NAME]"
click at [244, 113] on input at bounding box center [285, 113] width 97 height 14
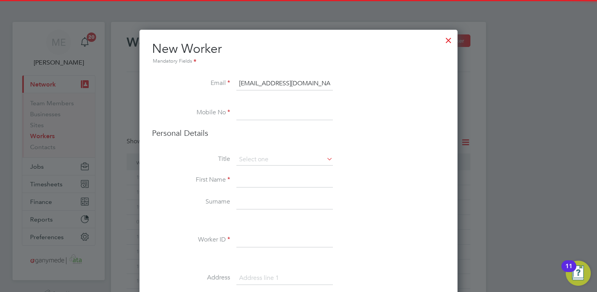
paste input "[PHONE_NUMBER]"
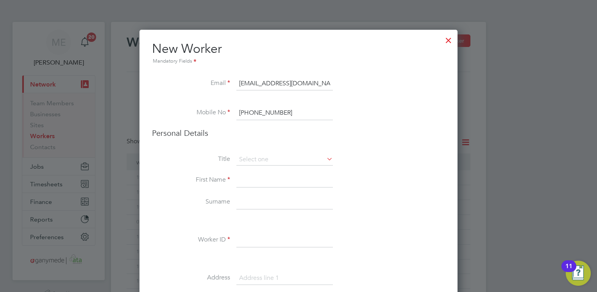
type input "[PHONE_NUMBER]"
click at [247, 177] on input at bounding box center [285, 180] width 97 height 14
type input "[PERSON_NAME]"
click at [246, 199] on input at bounding box center [285, 202] width 97 height 14
type input "Honca"
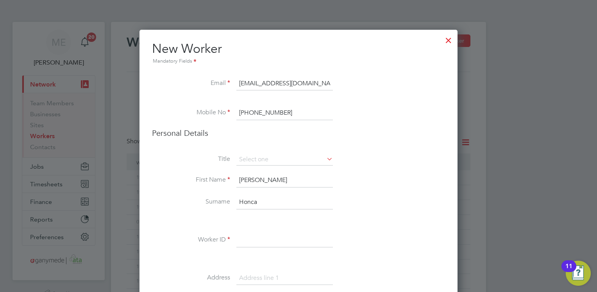
click at [238, 232] on div "Title First Name [PERSON_NAME] Surname Honca Worker ID Address Post code Date o…" at bounding box center [298, 296] width 293 height 284
click at [240, 243] on input at bounding box center [285, 240] width 97 height 14
type input "192674"
click at [335, 221] on li at bounding box center [298, 221] width 293 height 8
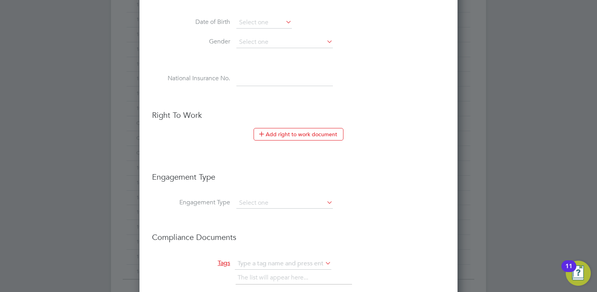
scroll to position [344, 0]
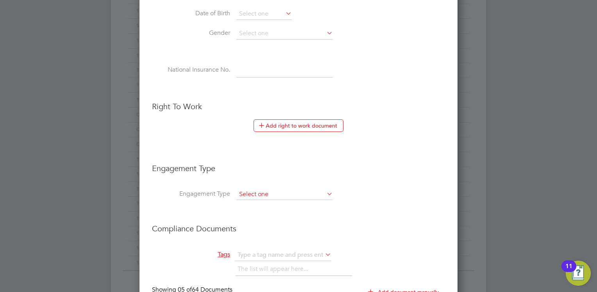
click at [261, 190] on input at bounding box center [285, 194] width 97 height 11
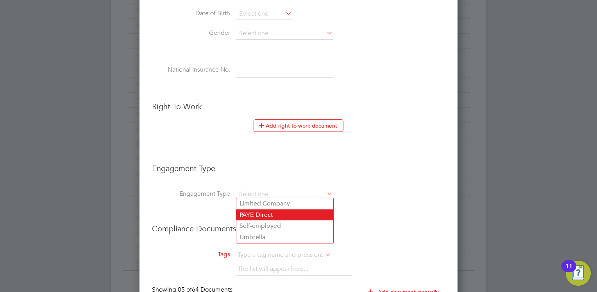
click at [254, 214] on li "PAYE Direct" at bounding box center [285, 214] width 97 height 11
type input "PAYE Direct"
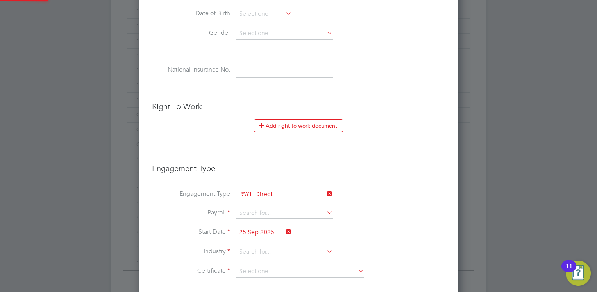
scroll to position [360, 0]
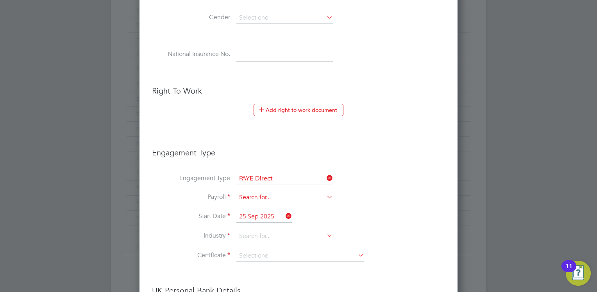
click at [253, 192] on input at bounding box center [285, 197] width 97 height 11
click at [256, 204] on li "PAYE (Standard)" at bounding box center [285, 206] width 97 height 11
type input "PAYE (Standard)"
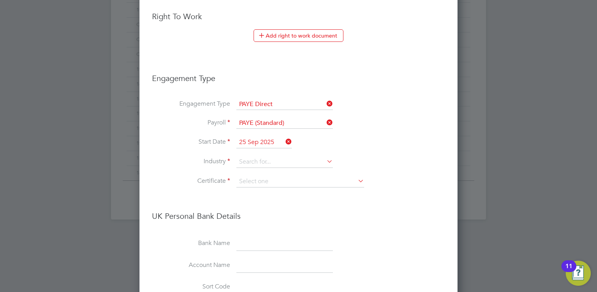
scroll to position [453, 0]
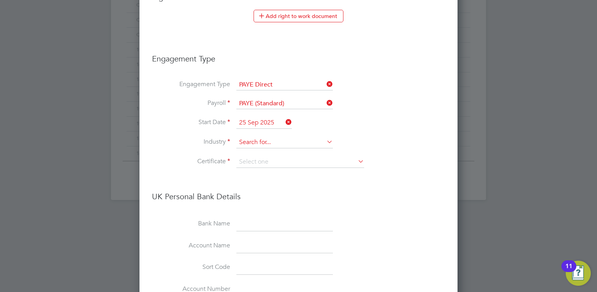
click at [251, 138] on input at bounding box center [285, 142] width 97 height 12
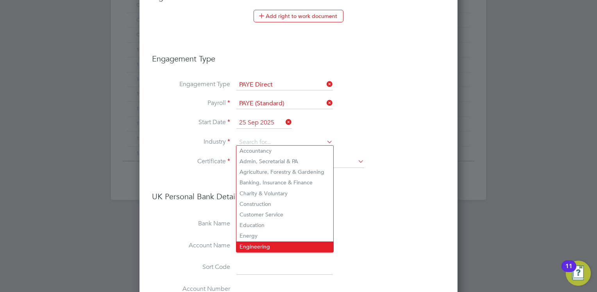
click at [249, 244] on li "Engineering" at bounding box center [285, 246] width 97 height 11
type input "Engineering"
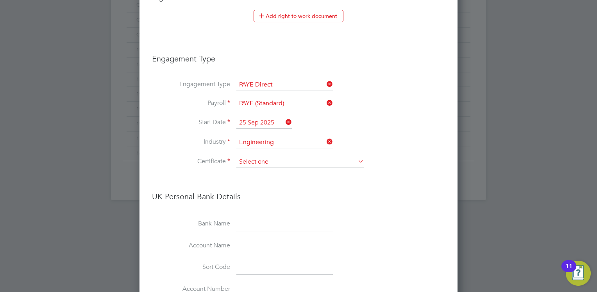
click at [258, 161] on input at bounding box center [301, 162] width 128 height 12
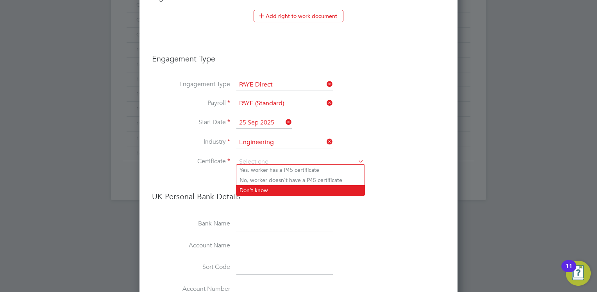
click at [252, 187] on li "Don't know" at bounding box center [301, 190] width 128 height 10
type input "Don't know"
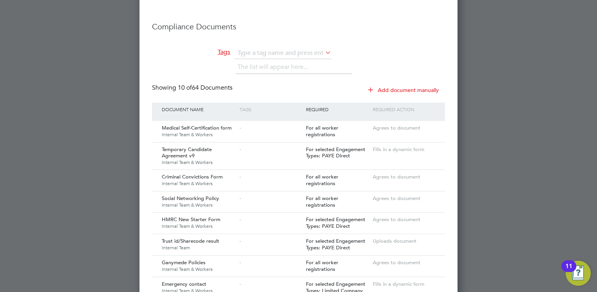
scroll to position [829, 0]
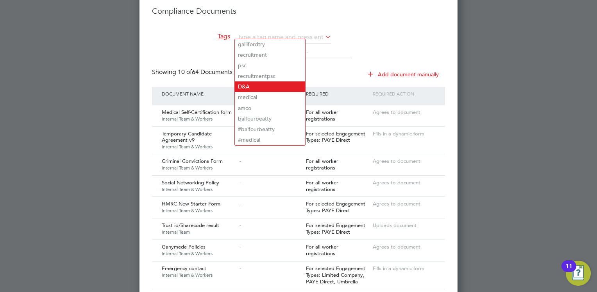
click at [246, 84] on li "D&A" at bounding box center [270, 86] width 70 height 11
type input "D&A"
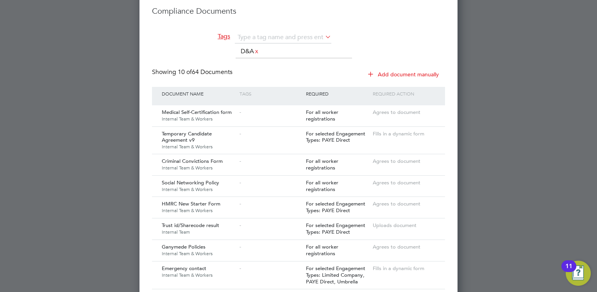
scroll to position [1298, 319]
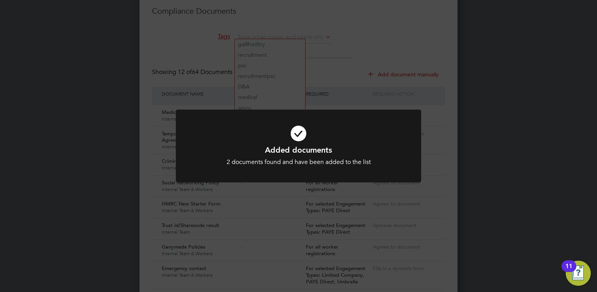
click at [278, 124] on icon at bounding box center [298, 133] width 203 height 30
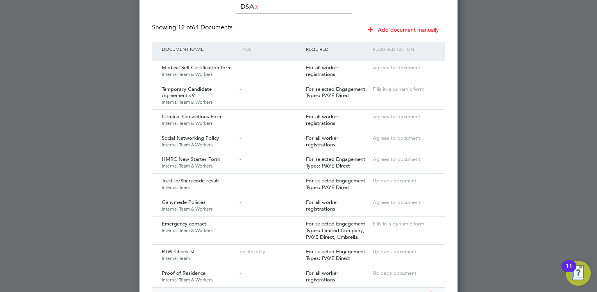
scroll to position [1035, 0]
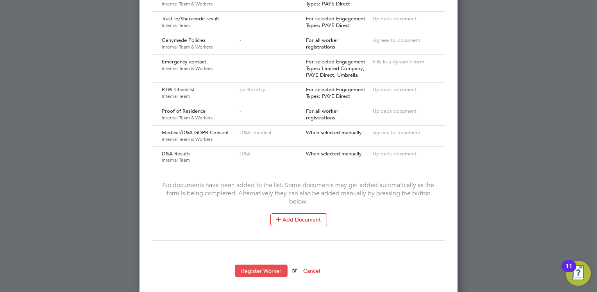
click at [249, 264] on button "Register Worker" at bounding box center [261, 270] width 53 height 13
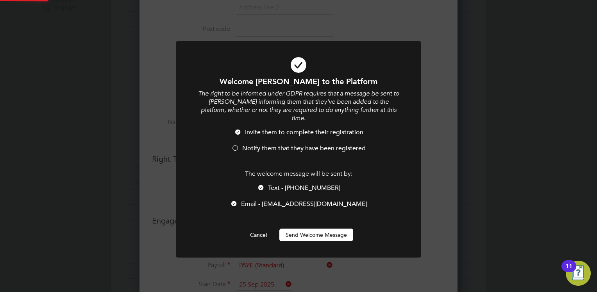
scroll to position [0, 0]
click at [311, 228] on button "Send Welcome Message" at bounding box center [317, 234] width 74 height 13
